Goal: Check status

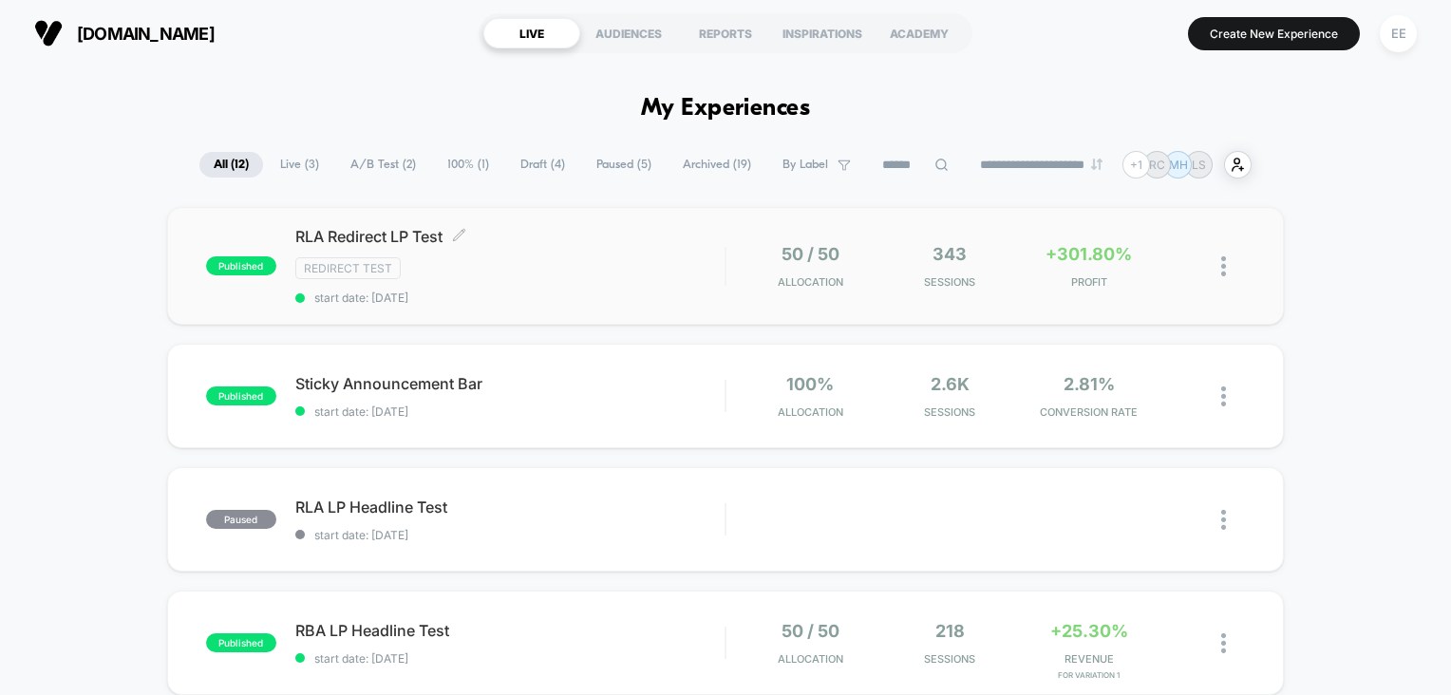
click at [505, 254] on div "RLA Redirect LP Test Click to edit experience details Click to edit experience …" at bounding box center [510, 266] width 430 height 78
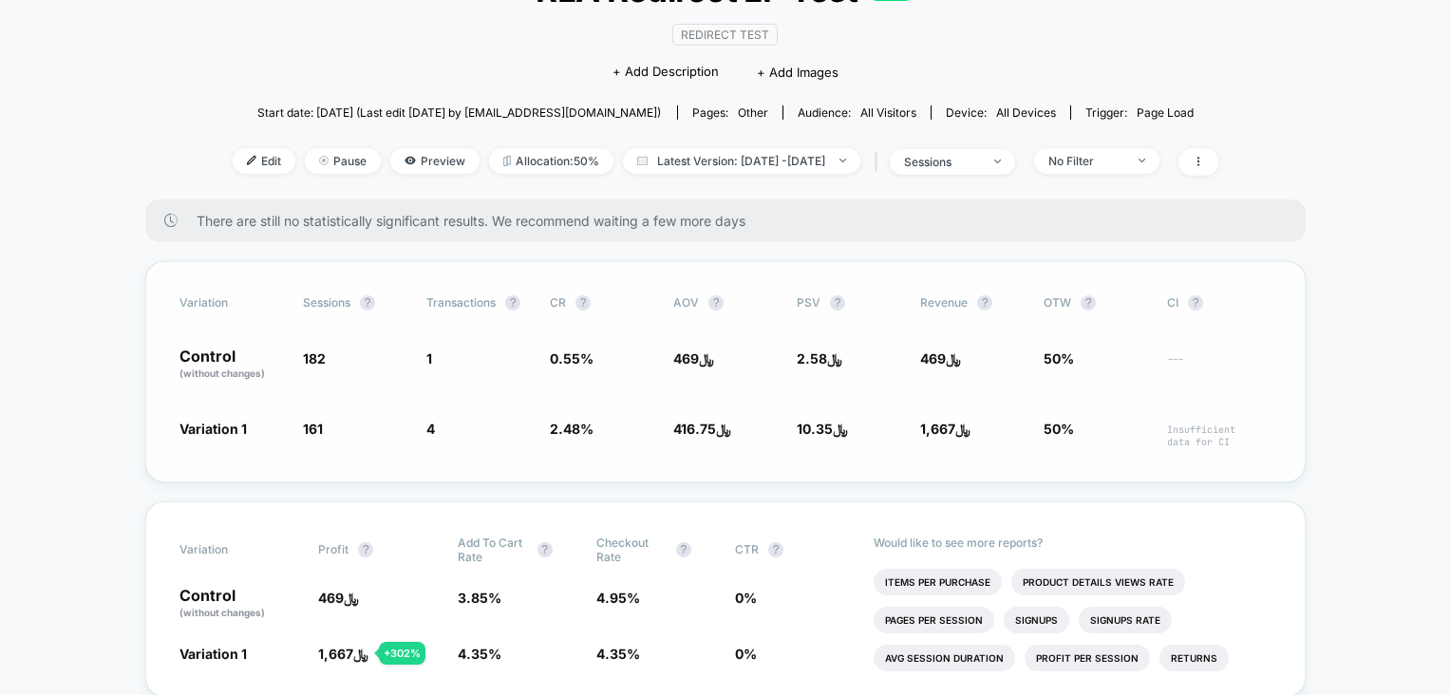
scroll to position [190, 0]
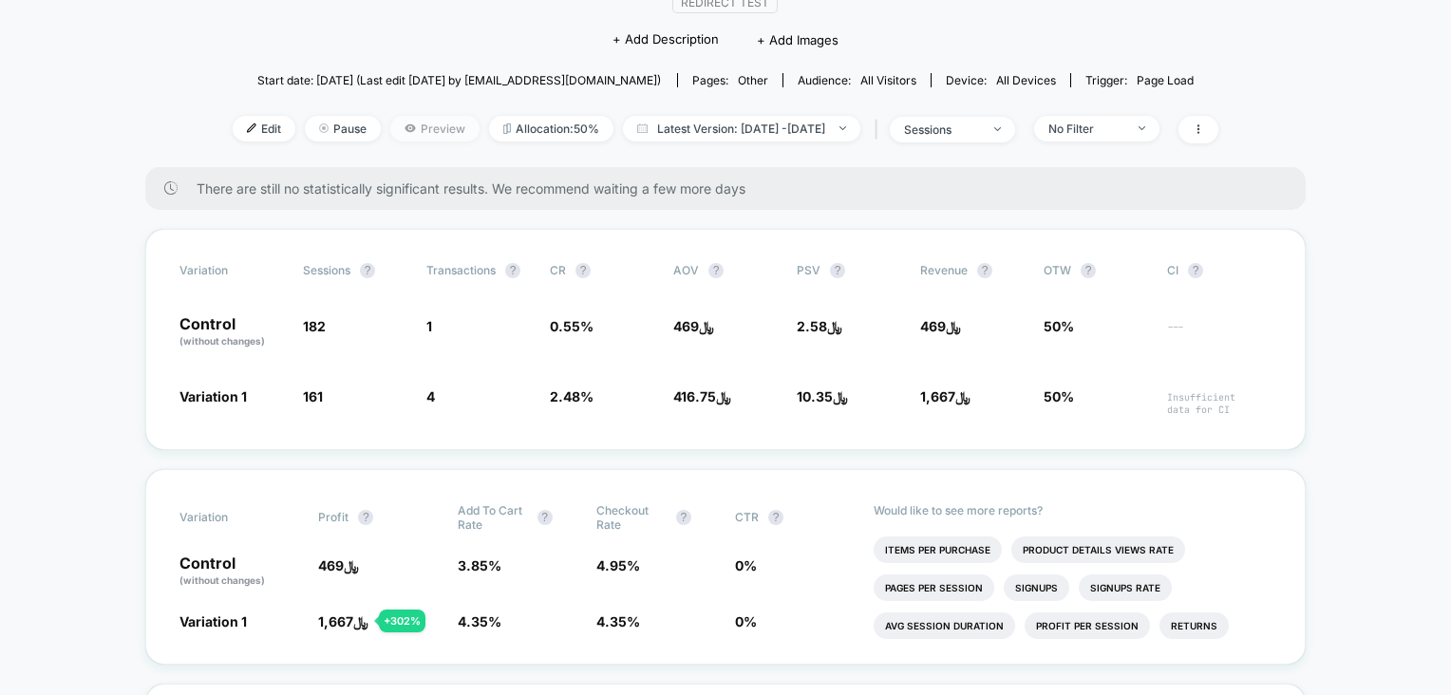
click at [397, 128] on span "Preview" at bounding box center [434, 129] width 89 height 26
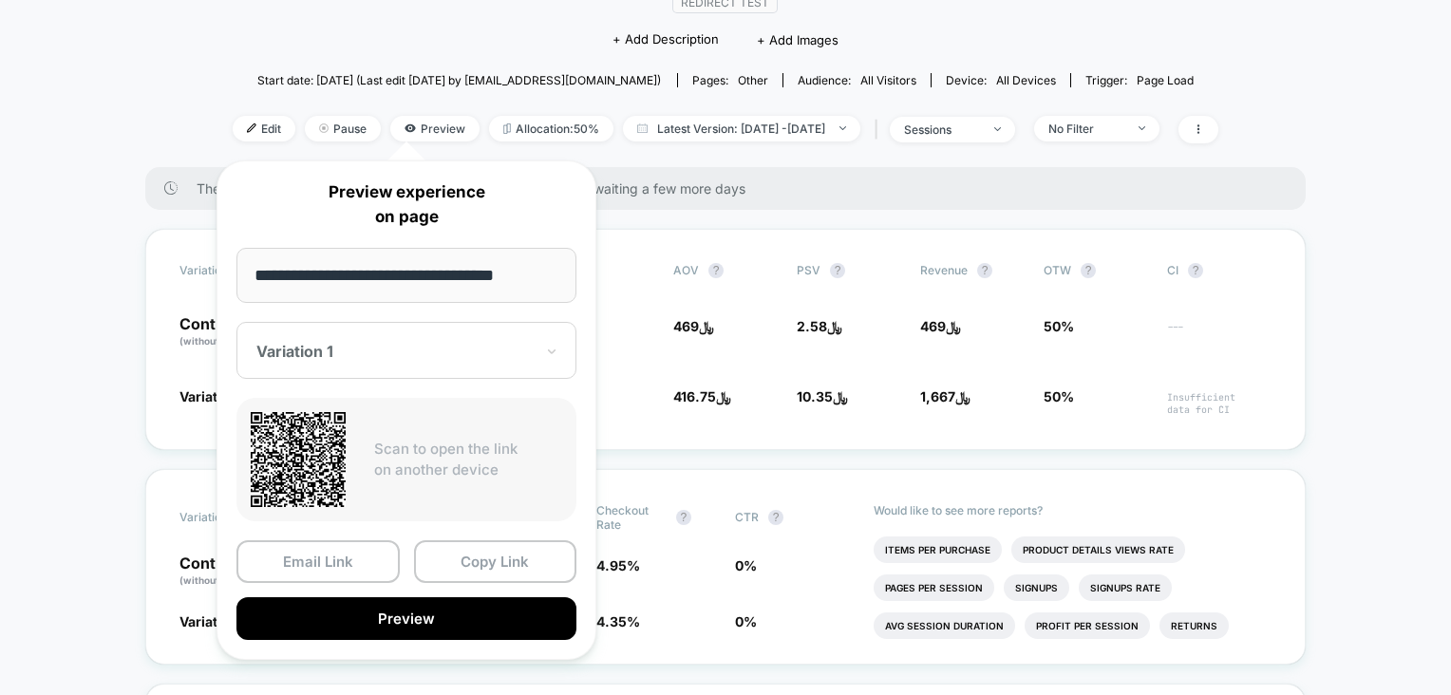
click at [466, 353] on div at bounding box center [394, 351] width 277 height 19
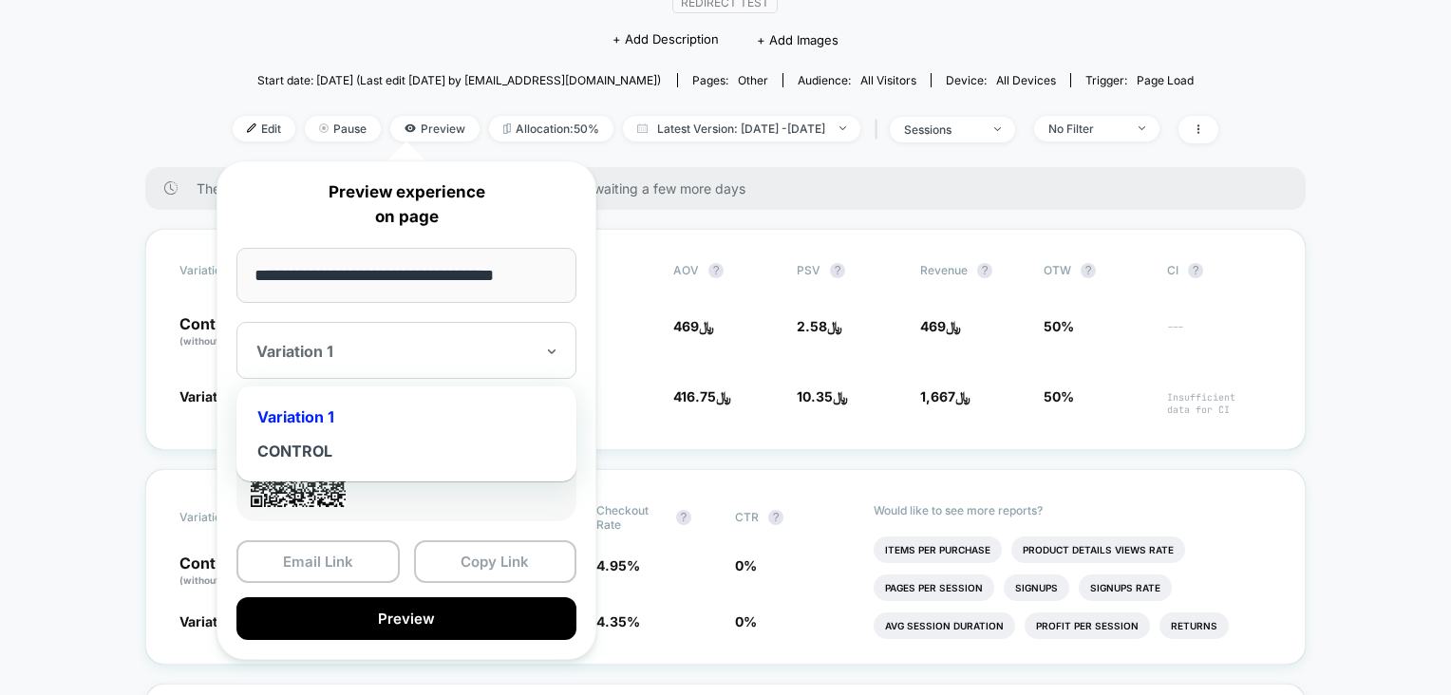
click at [465, 527] on div "**********" at bounding box center [407, 409] width 380 height 499
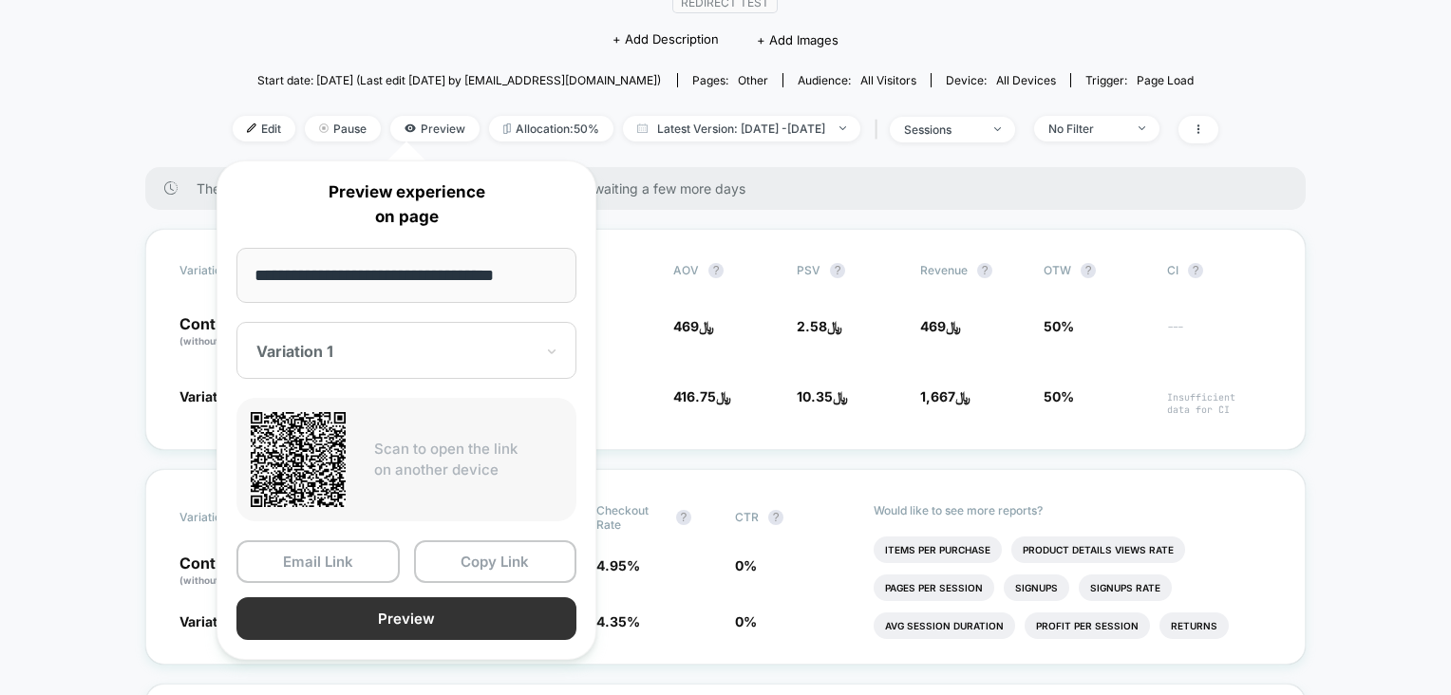
click at [422, 610] on button "Preview" at bounding box center [406, 618] width 340 height 43
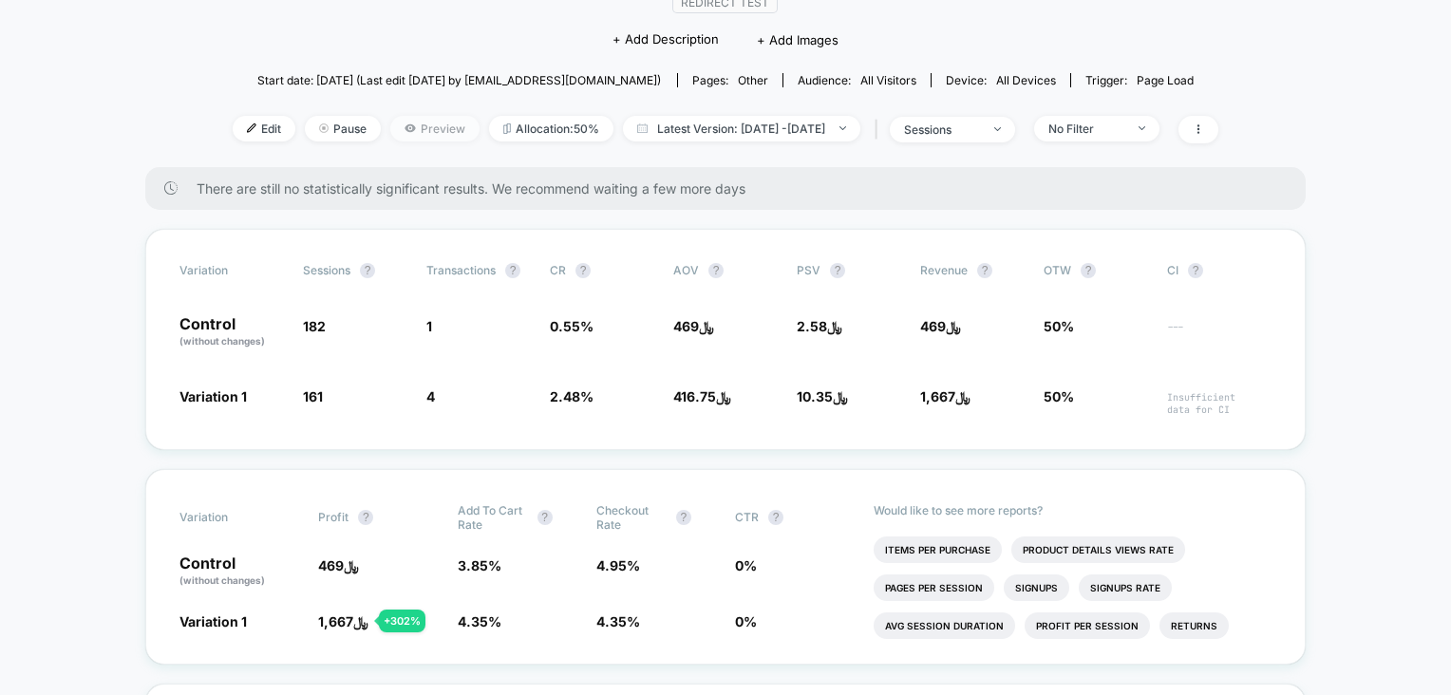
click at [436, 121] on span "Preview" at bounding box center [434, 129] width 89 height 26
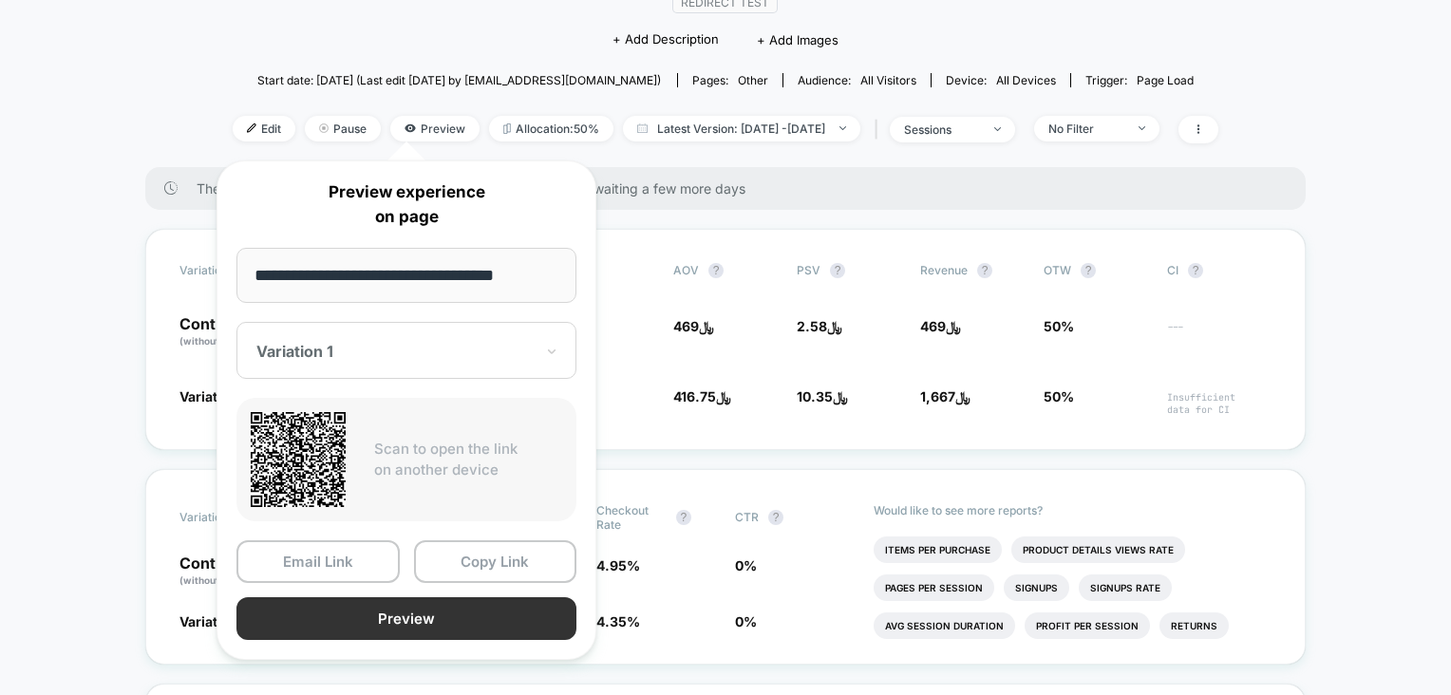
click at [367, 612] on button "Preview" at bounding box center [406, 618] width 340 height 43
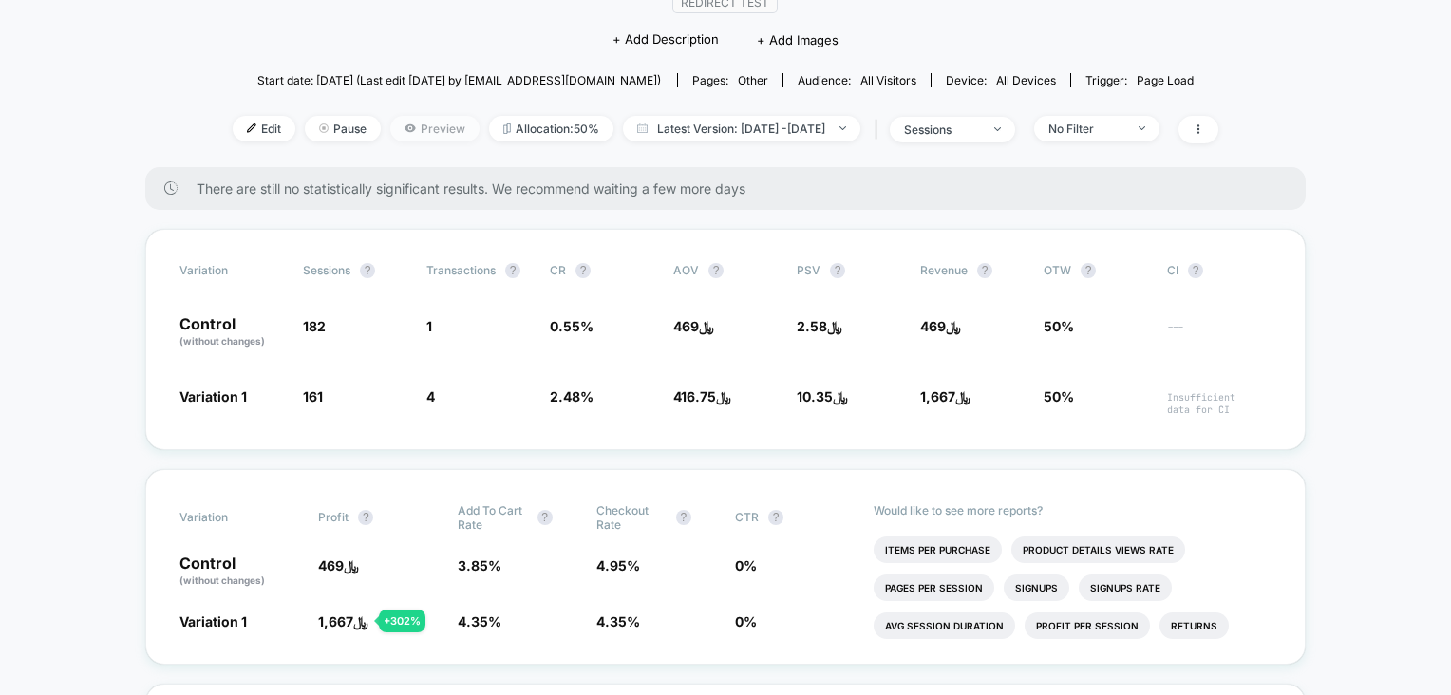
click at [402, 127] on span "Preview" at bounding box center [434, 129] width 89 height 26
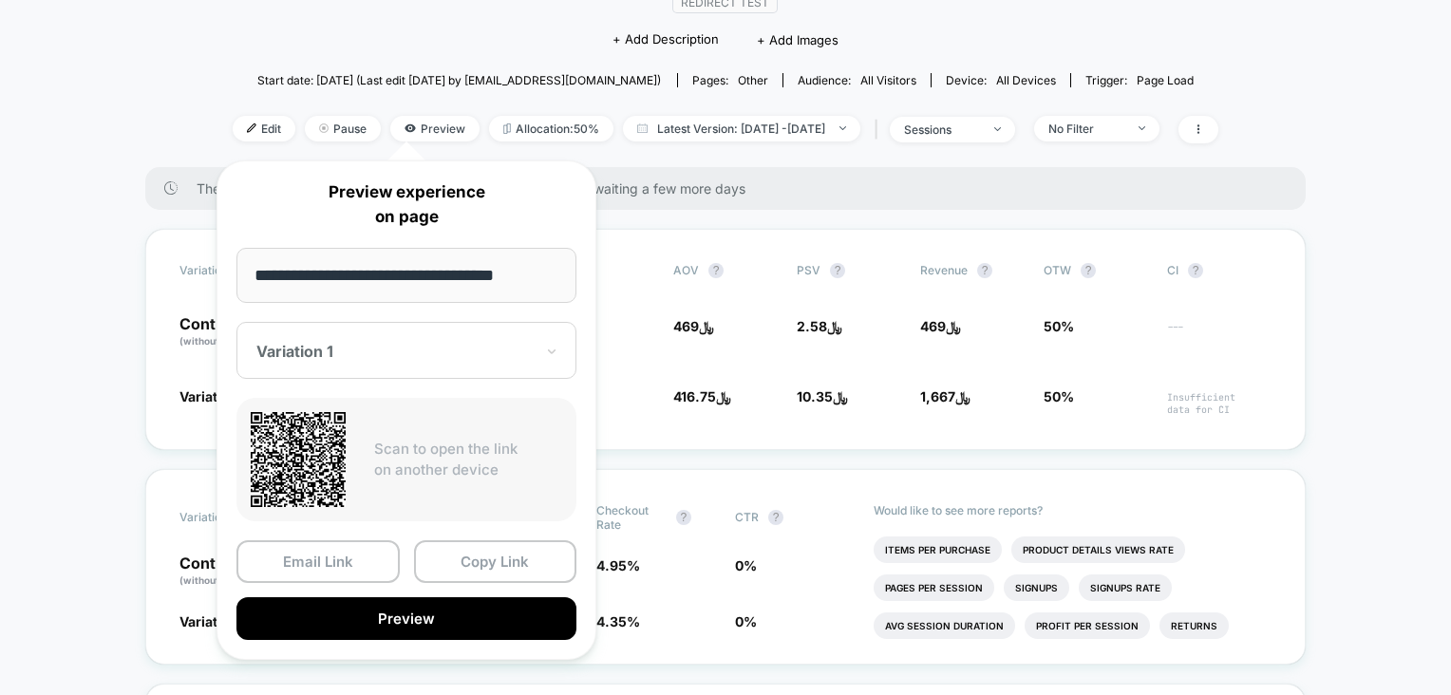
click at [391, 356] on div at bounding box center [394, 351] width 277 height 19
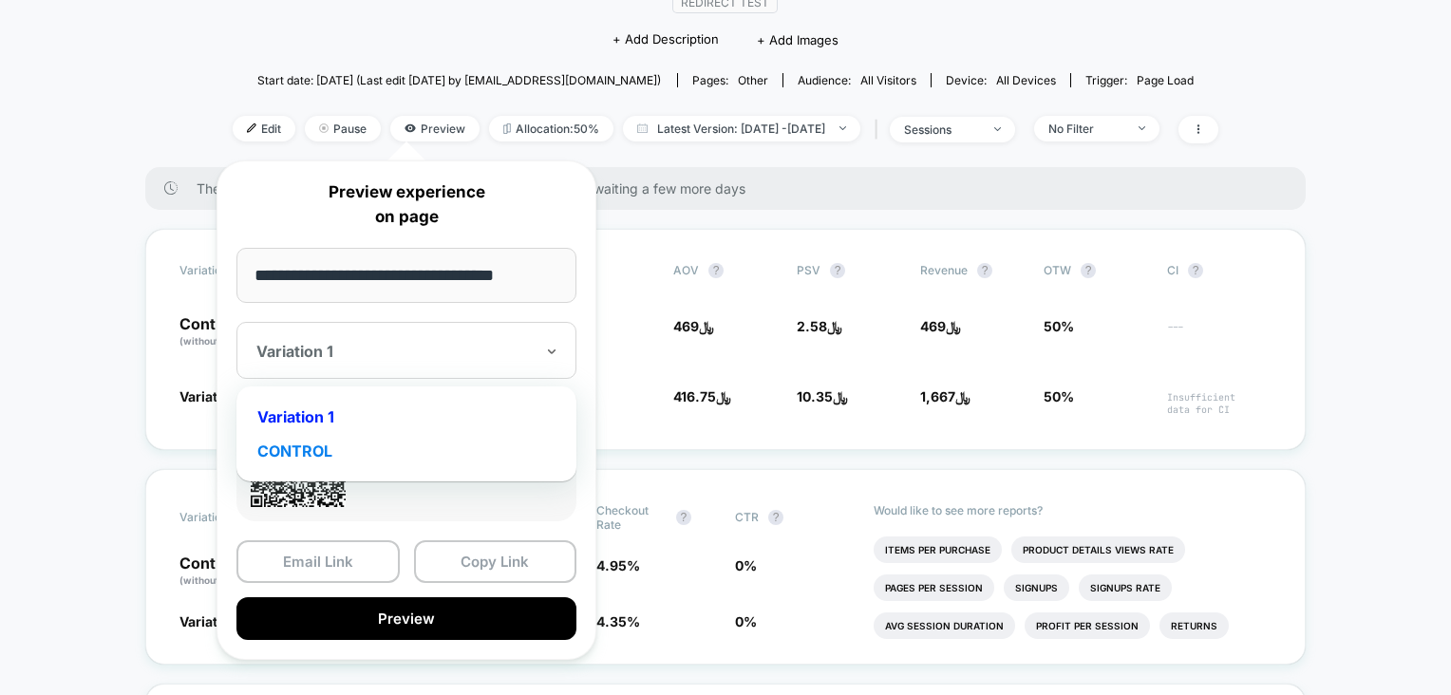
click at [375, 444] on div "CONTROL" at bounding box center [406, 451] width 321 height 34
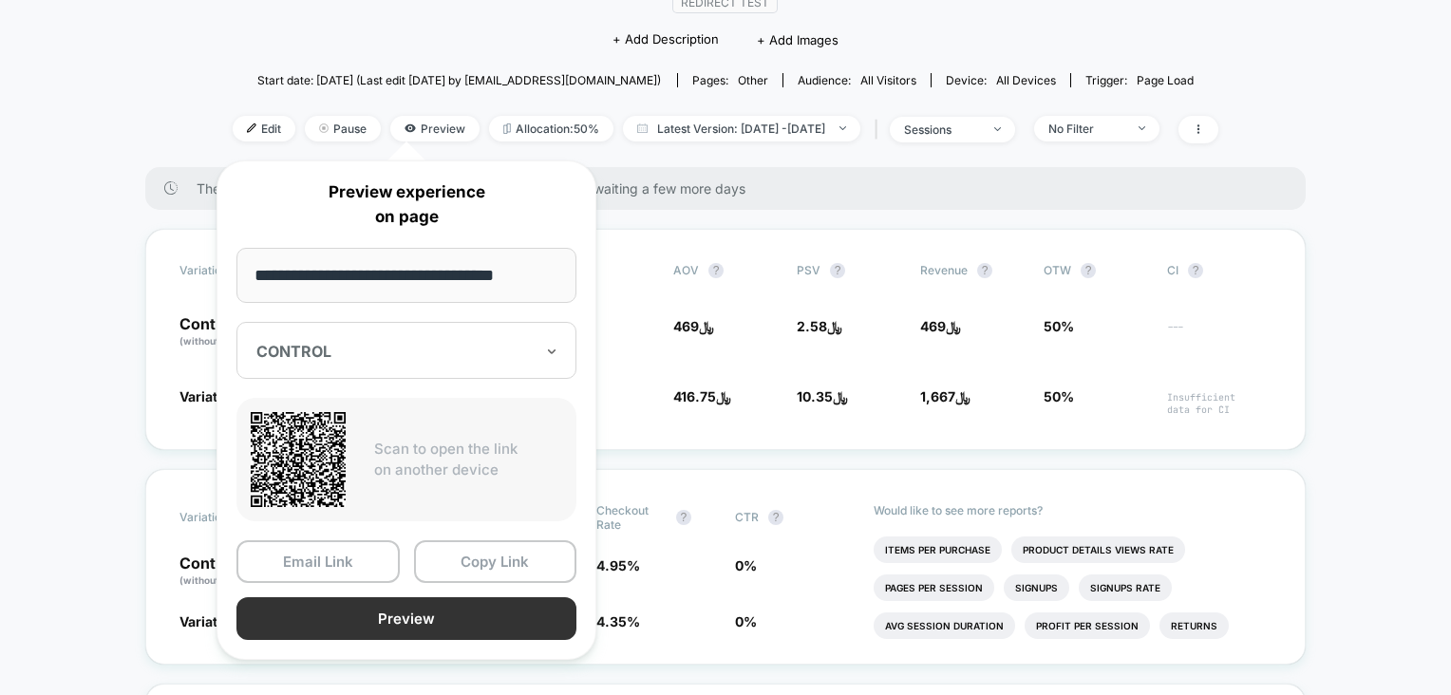
click at [423, 602] on button "Preview" at bounding box center [406, 618] width 340 height 43
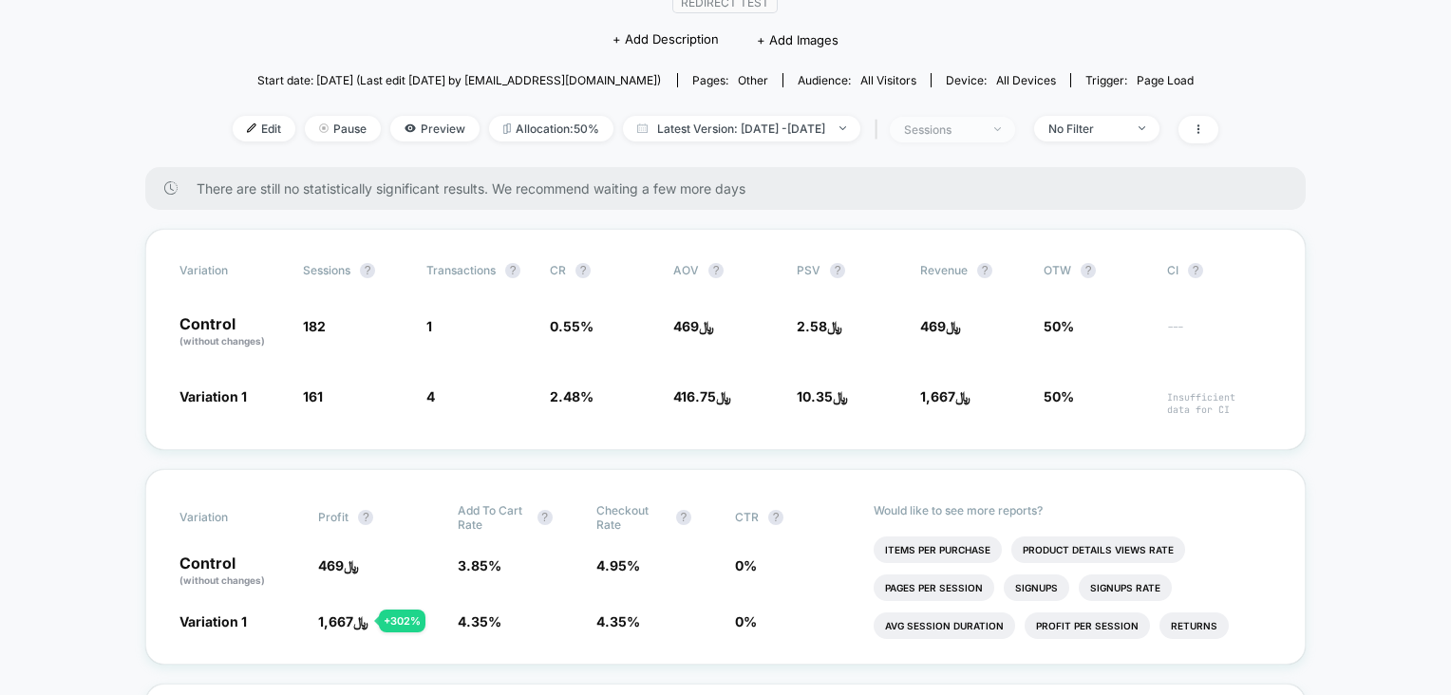
click at [951, 127] on div "sessions" at bounding box center [942, 129] width 76 height 14
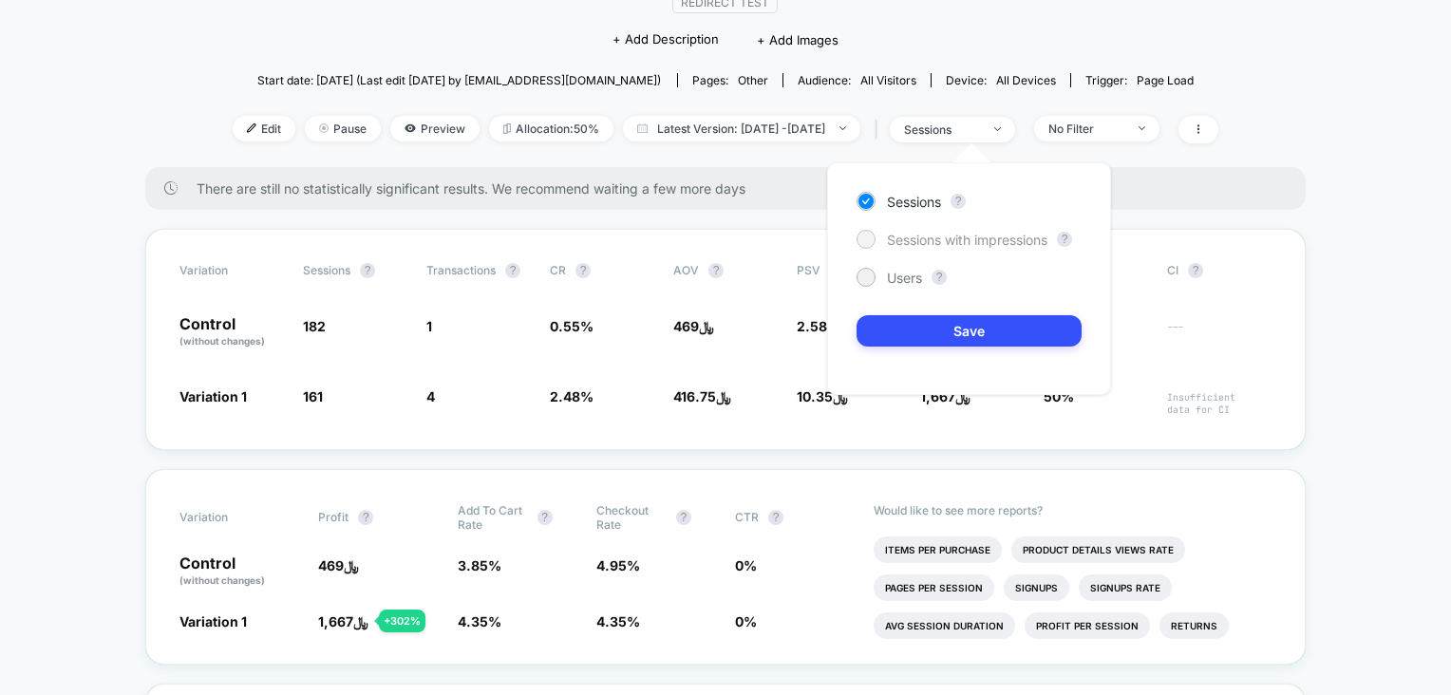
click at [980, 239] on span "Sessions with impressions" at bounding box center [967, 240] width 160 height 16
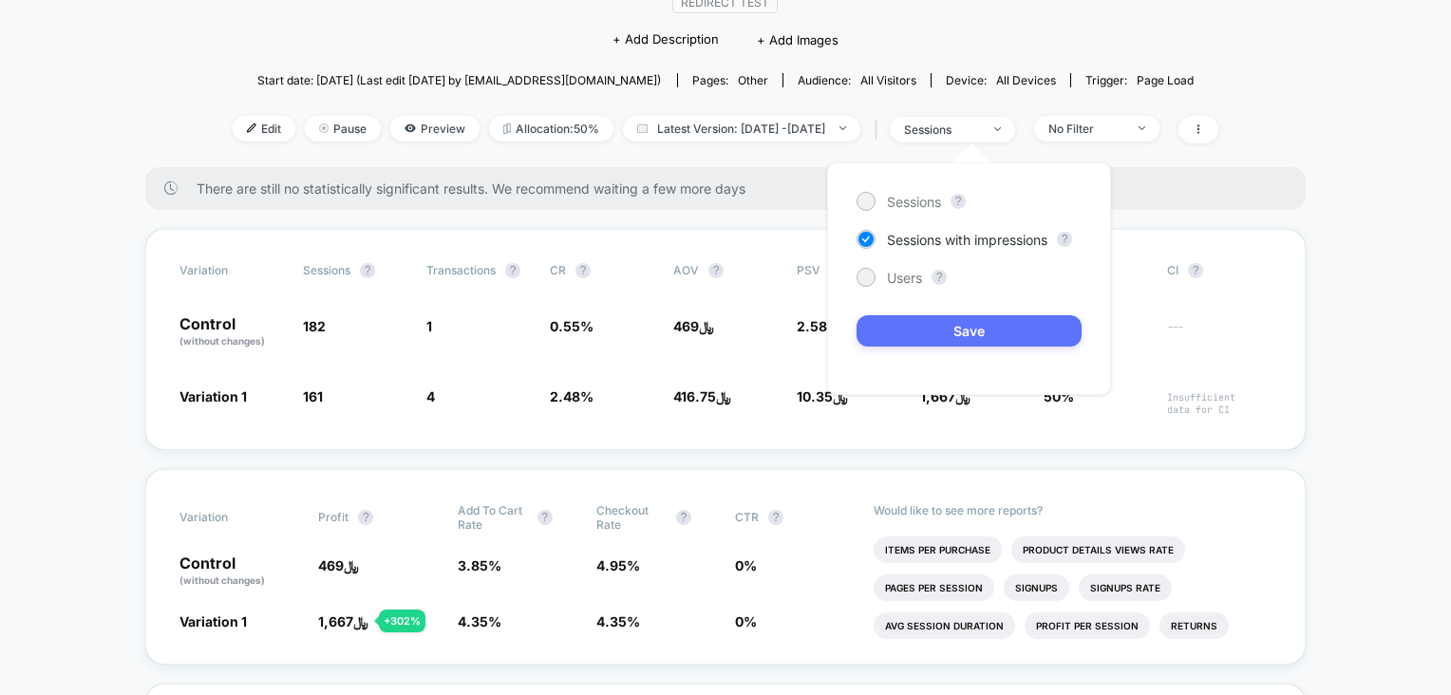
click at [990, 335] on button "Save" at bounding box center [969, 330] width 225 height 31
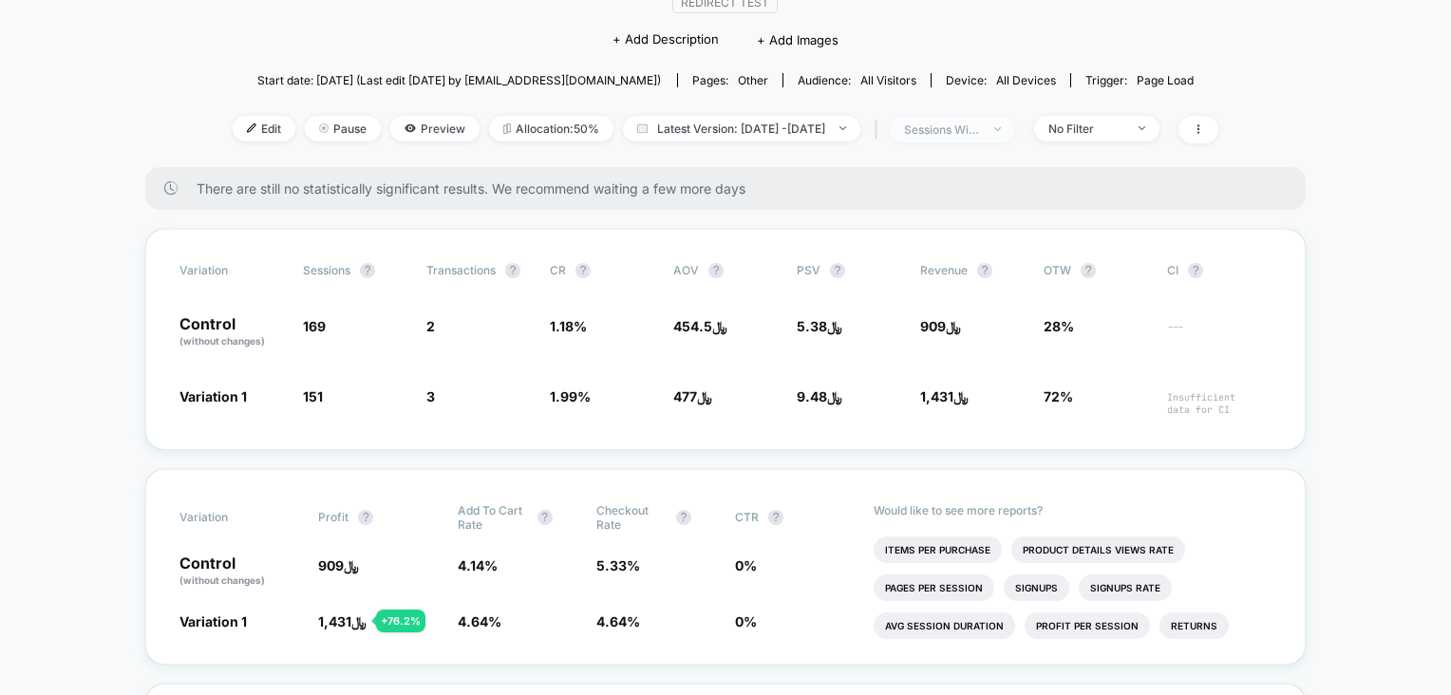
click at [937, 141] on span "sessions with impression" at bounding box center [952, 130] width 125 height 26
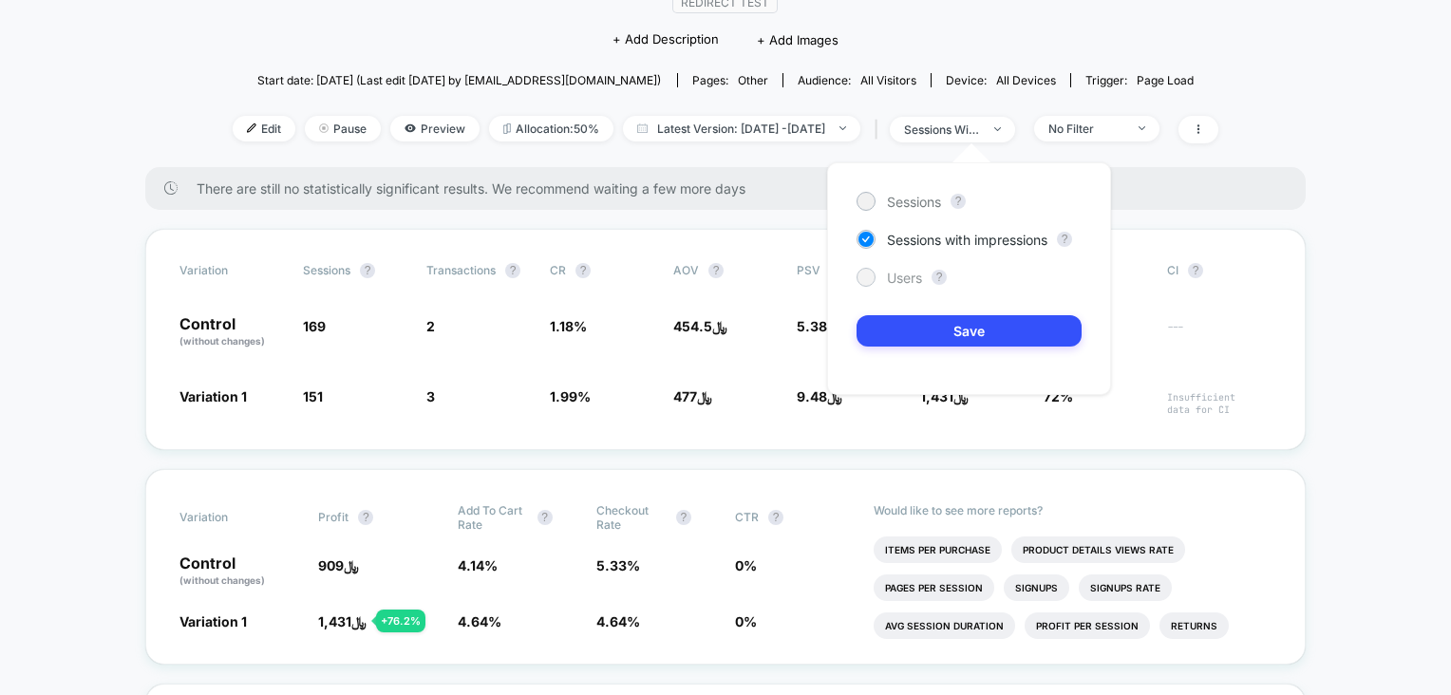
click at [913, 274] on span "Users" at bounding box center [904, 278] width 35 height 16
click at [936, 313] on div "Sessions ? Sessions with impressions ? Users ? Save" at bounding box center [969, 278] width 284 height 233
click at [939, 326] on button "Save" at bounding box center [969, 330] width 225 height 31
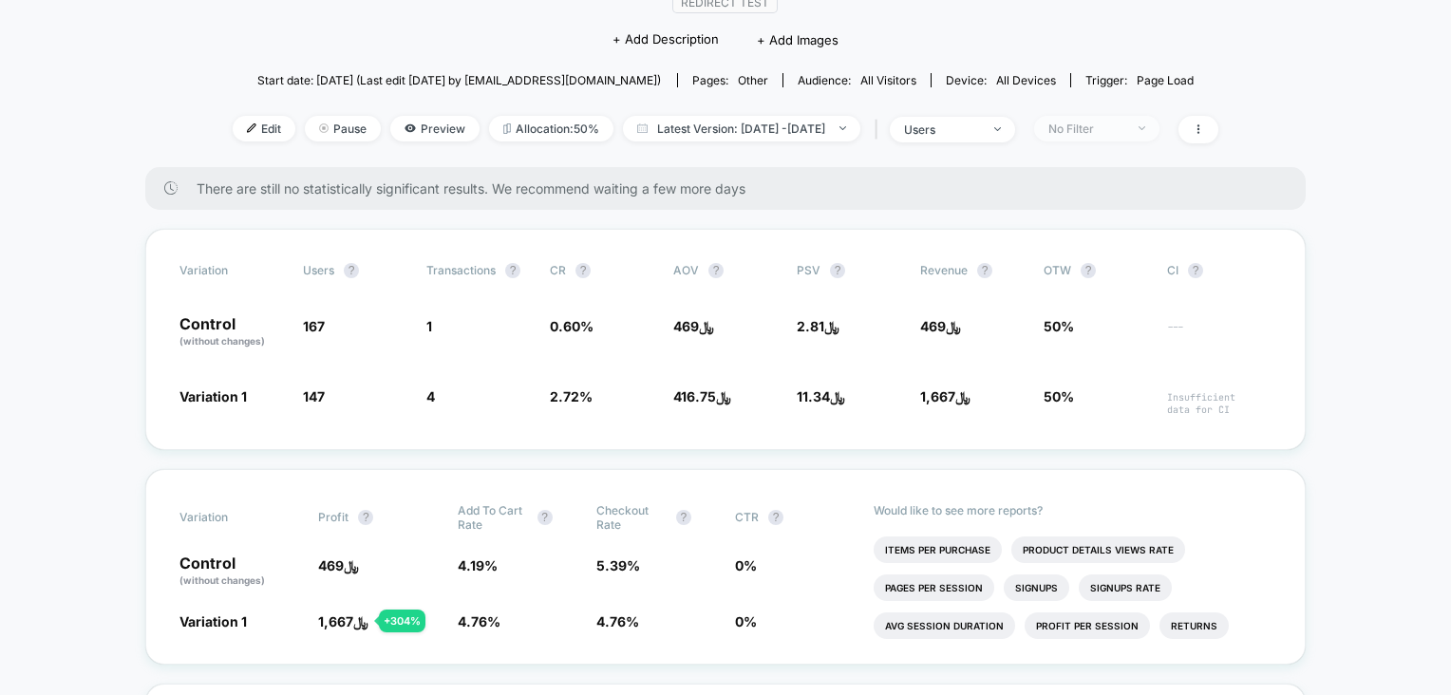
click at [1098, 122] on div "No Filter" at bounding box center [1086, 129] width 76 height 14
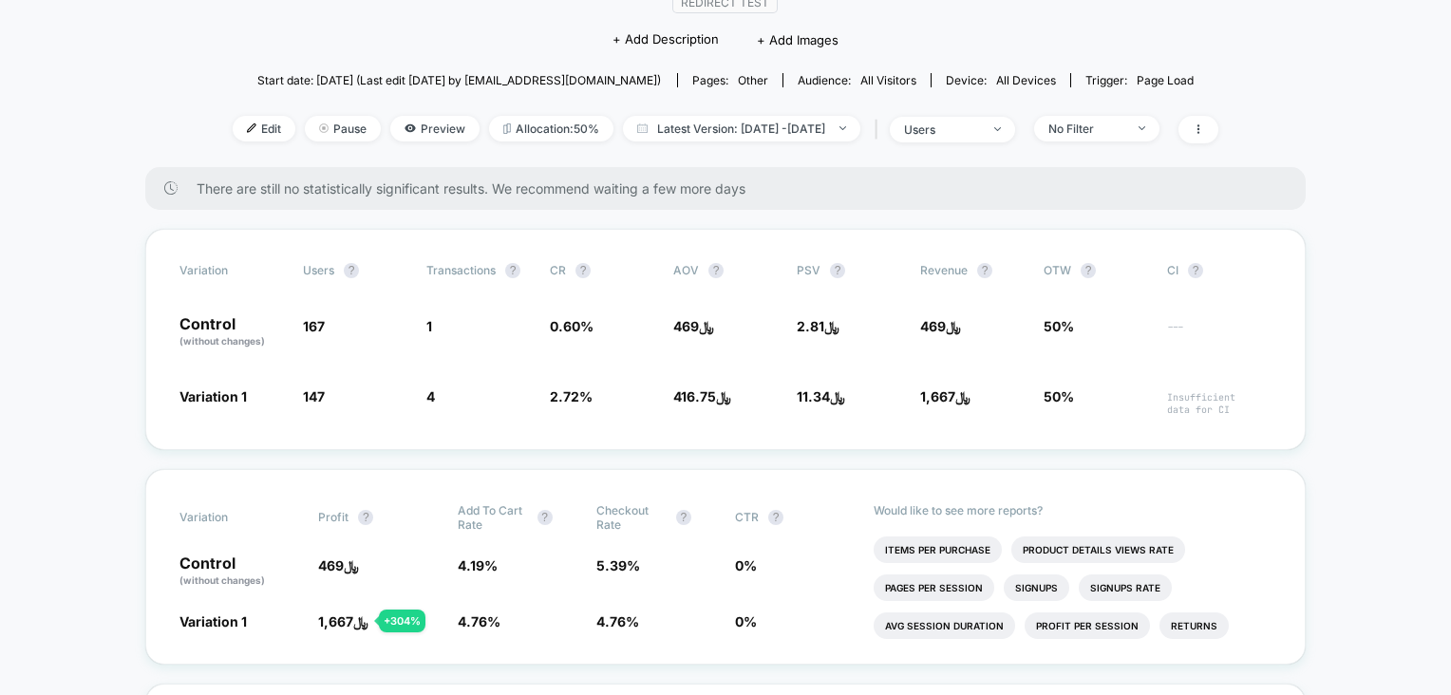
click at [1218, 123] on span at bounding box center [1198, 130] width 40 height 28
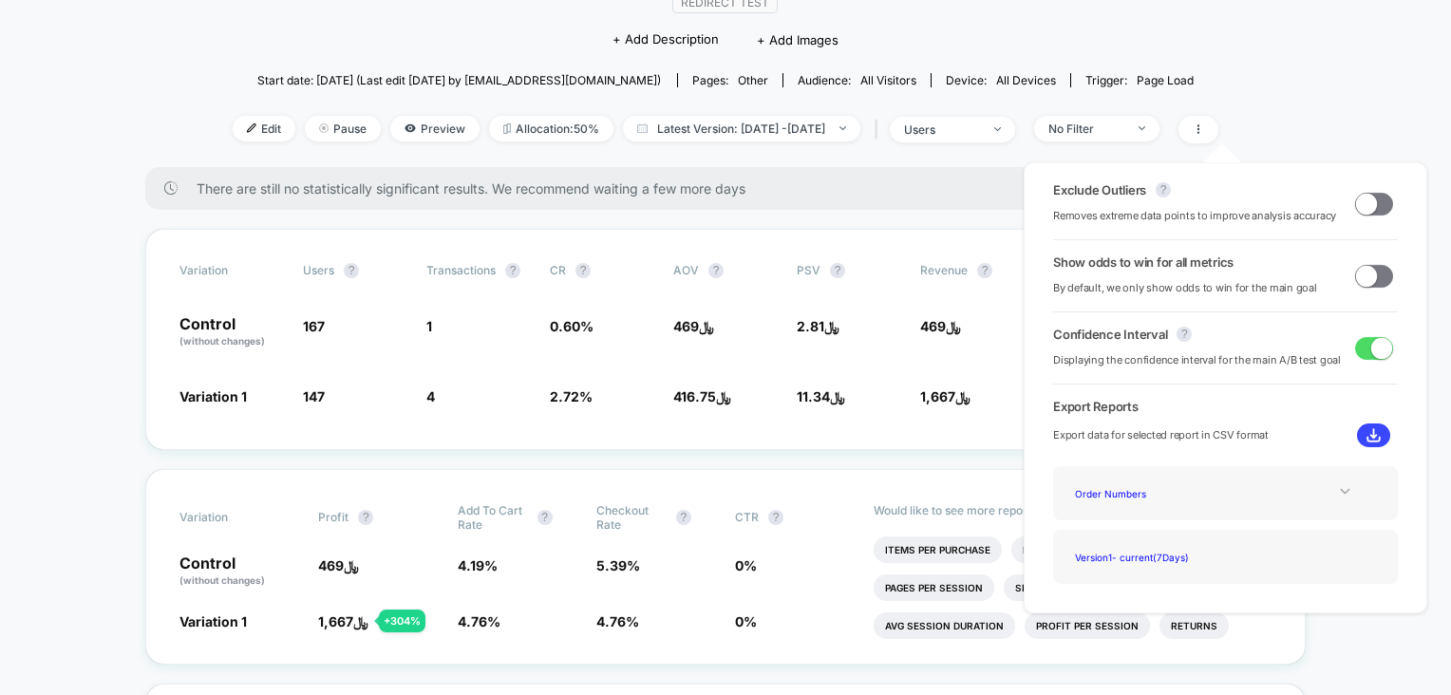
click at [1338, 486] on icon at bounding box center [1345, 491] width 14 height 14
click at [1139, 525] on div "Experience Data" at bounding box center [1143, 519] width 152 height 26
click at [1218, 90] on div "Start date: [DATE] (Last edit [DATE] by [EMAIL_ADDRESS][DOMAIN_NAME]) Pages: ot…" at bounding box center [726, 80] width 986 height 33
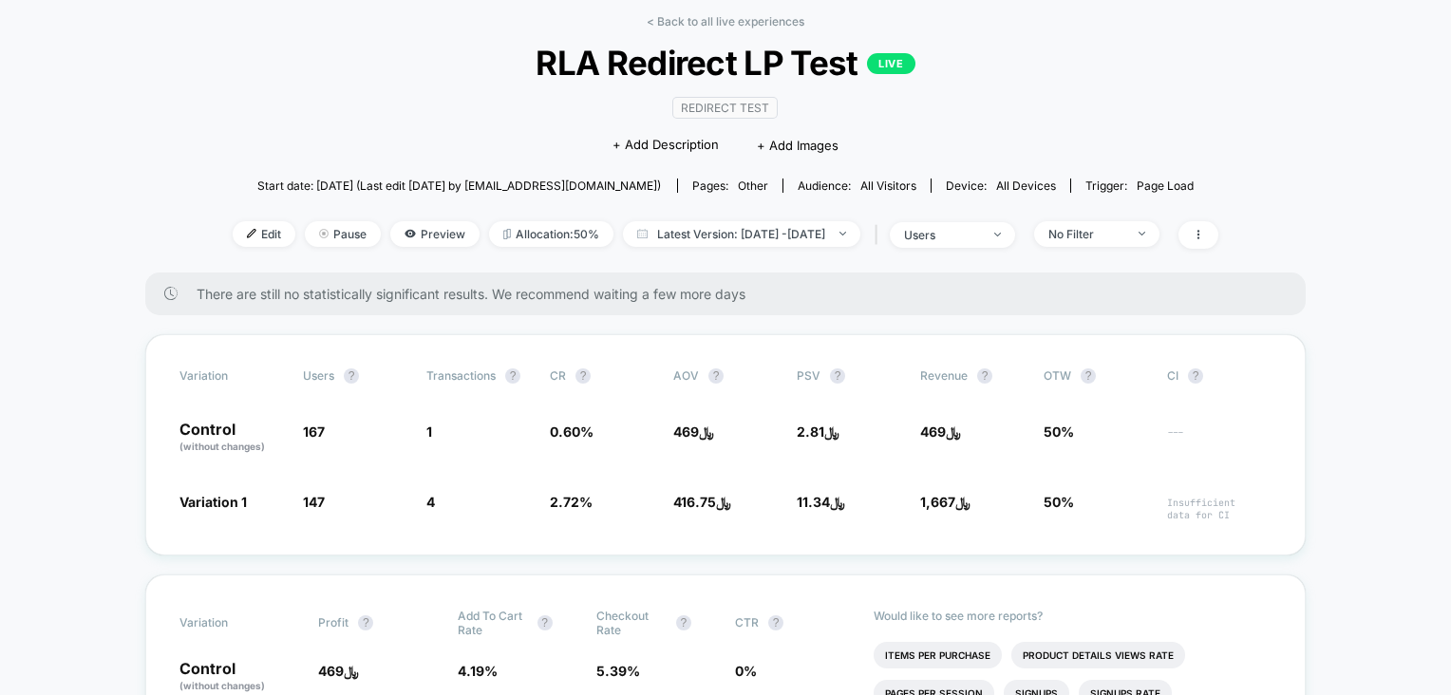
scroll to position [63, 0]
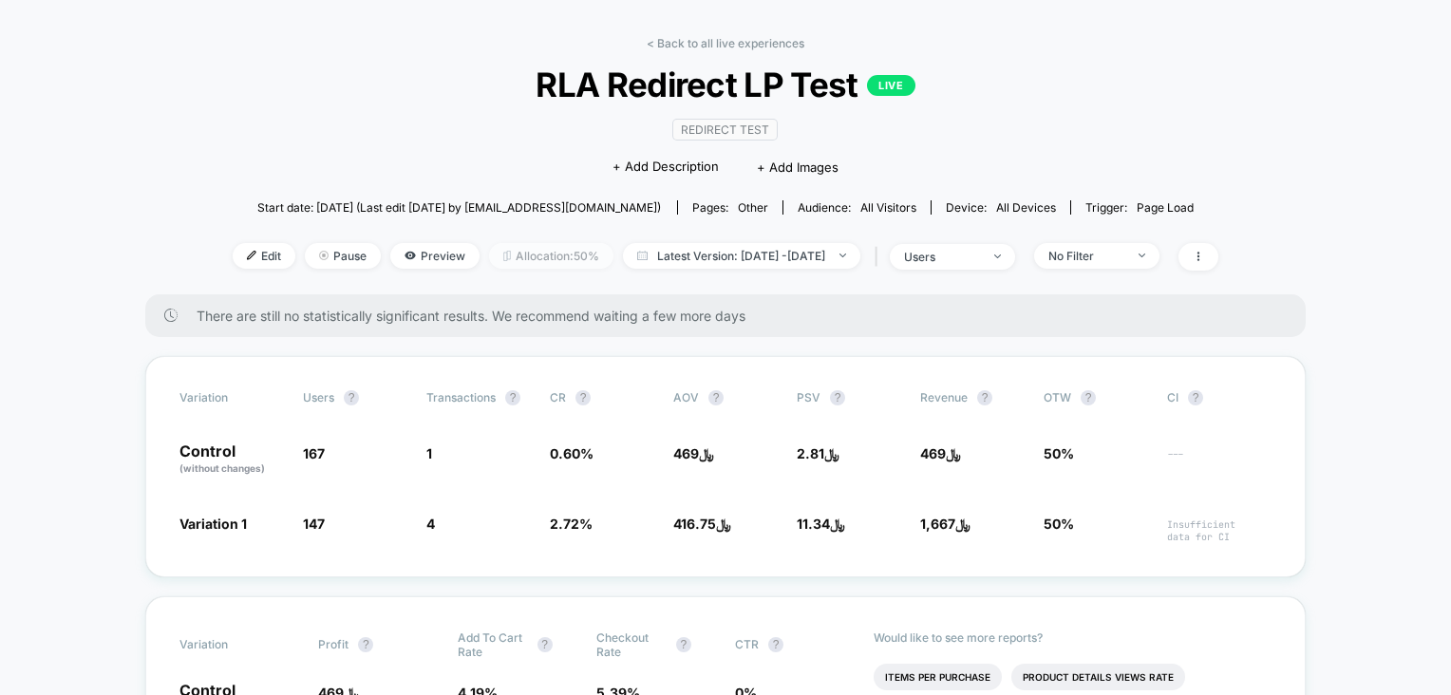
click at [520, 252] on span "Allocation: 50%" at bounding box center [551, 256] width 124 height 26
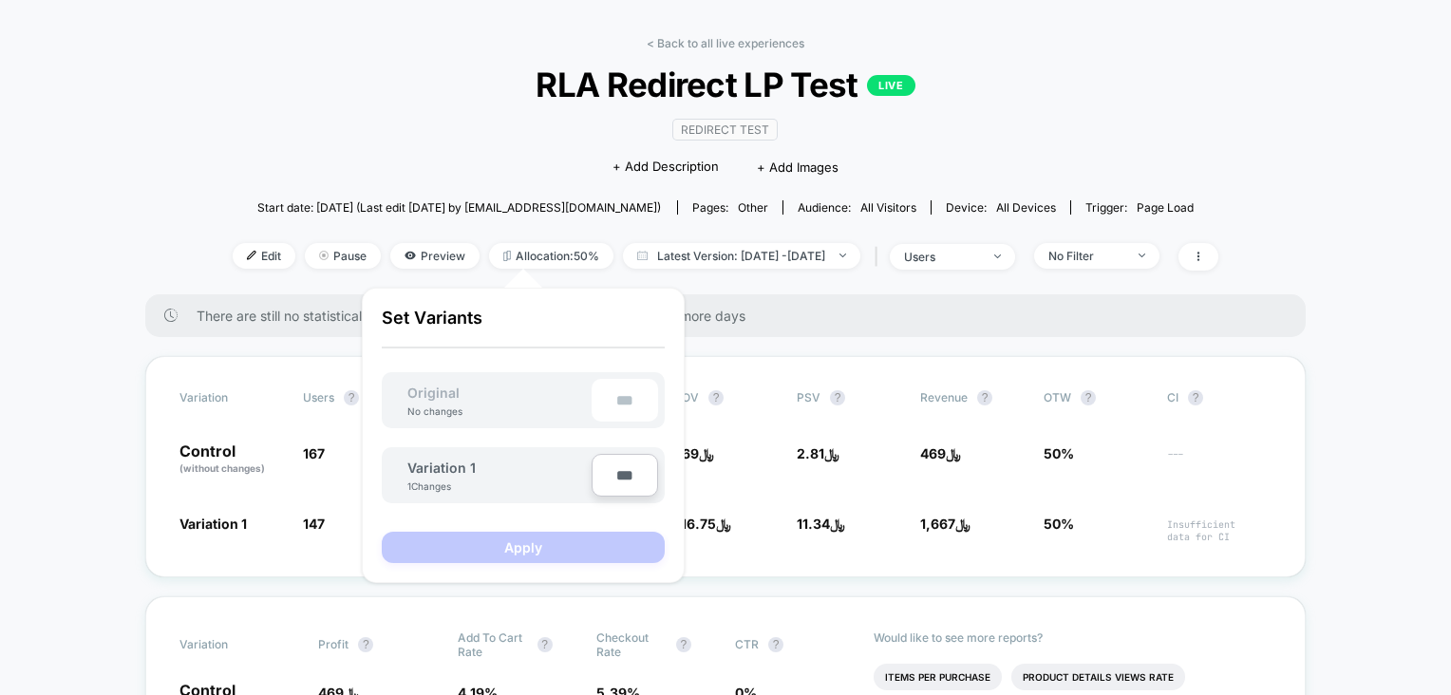
click at [271, 166] on div "< Back to all live experiences RLA Redirect LP Test LIVE Redirect Test Click to…" at bounding box center [726, 165] width 986 height 258
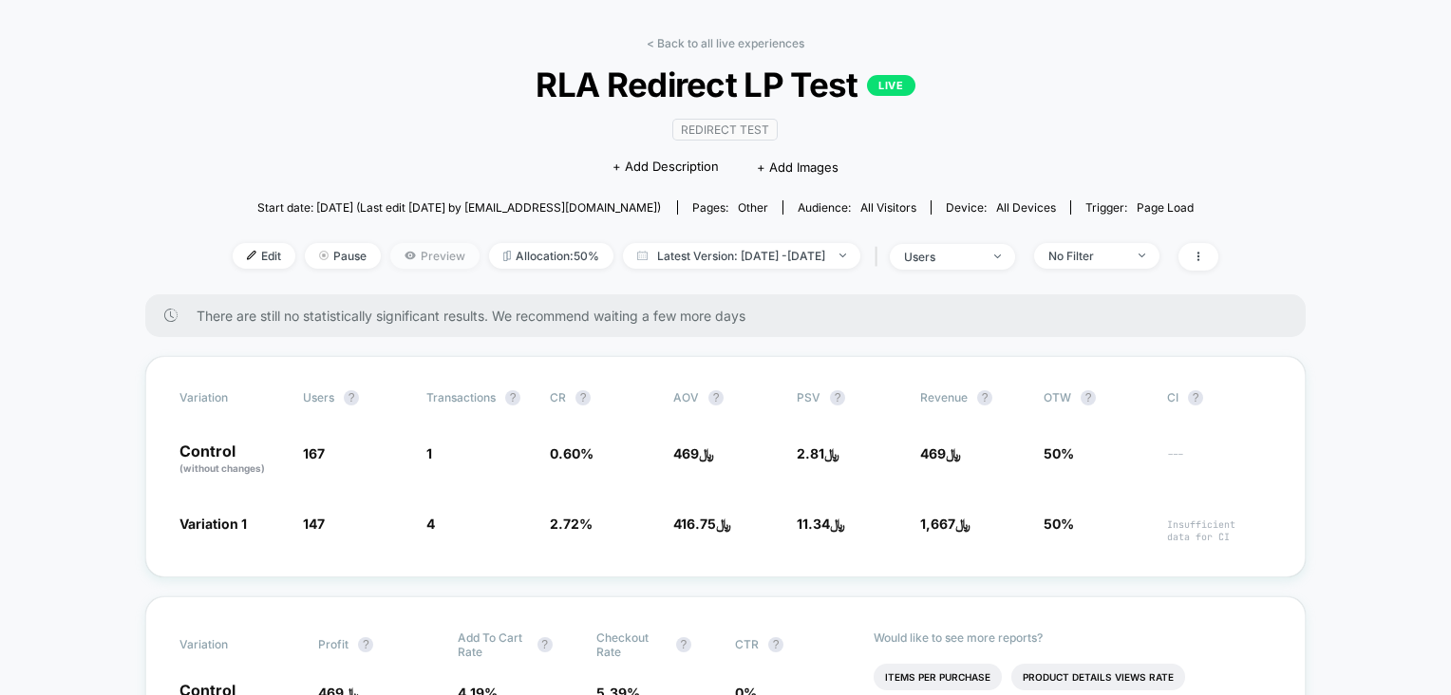
click at [405, 260] on icon at bounding box center [410, 255] width 11 height 11
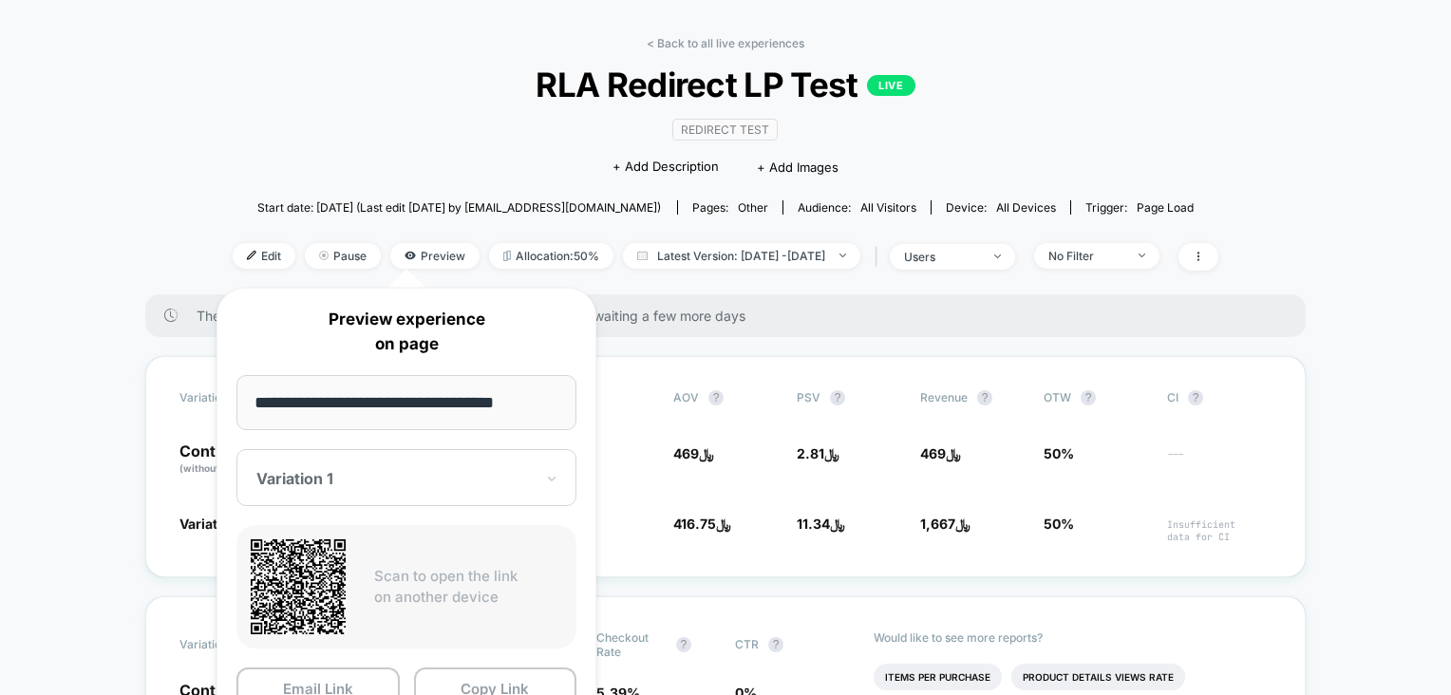
click at [491, 392] on input "**********" at bounding box center [406, 402] width 340 height 55
